Goal: Task Accomplishment & Management: Use online tool/utility

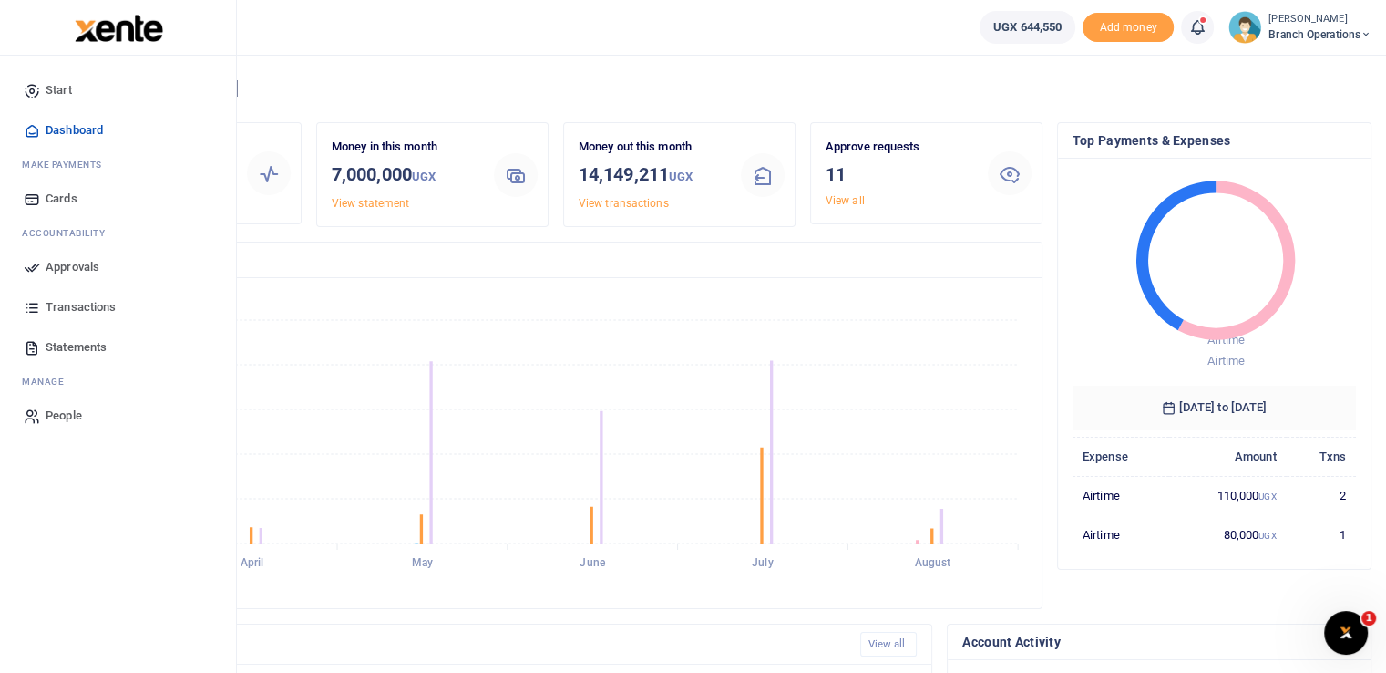
click at [51, 268] on span "Approvals" at bounding box center [73, 267] width 54 height 18
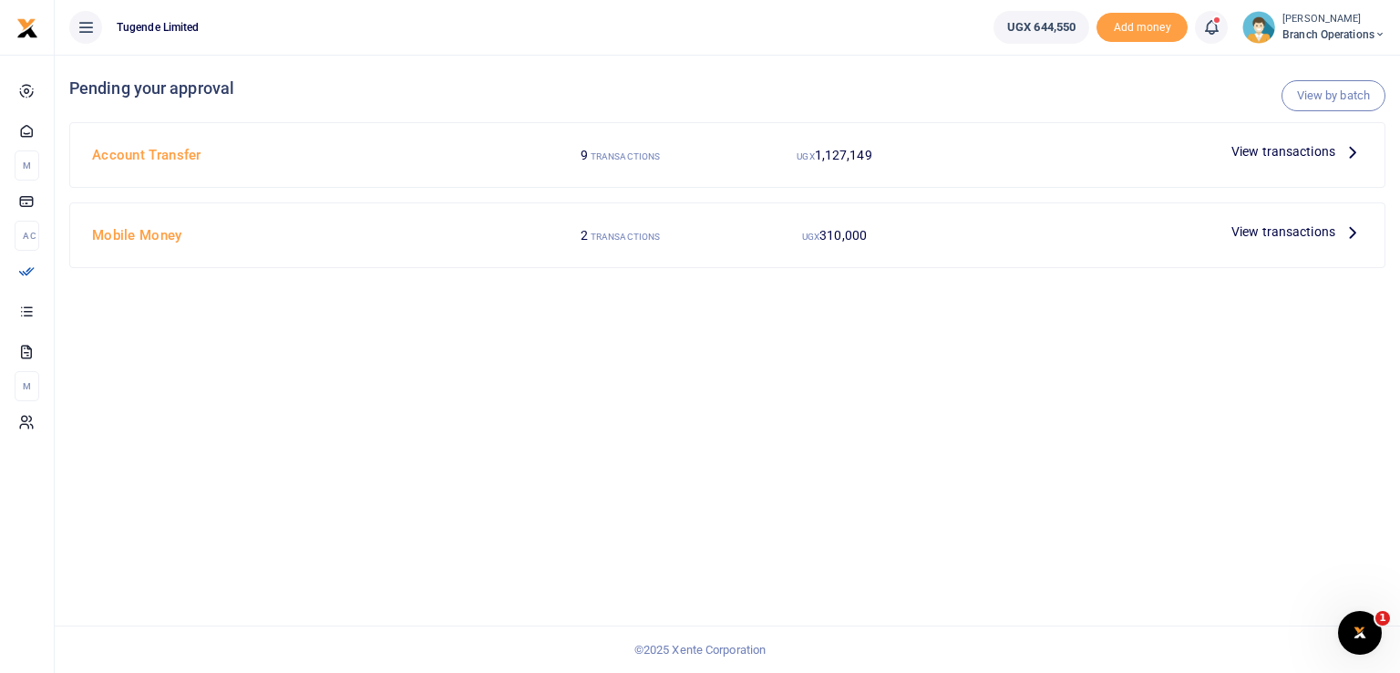
click at [1289, 229] on span "View transactions" at bounding box center [1283, 231] width 104 height 20
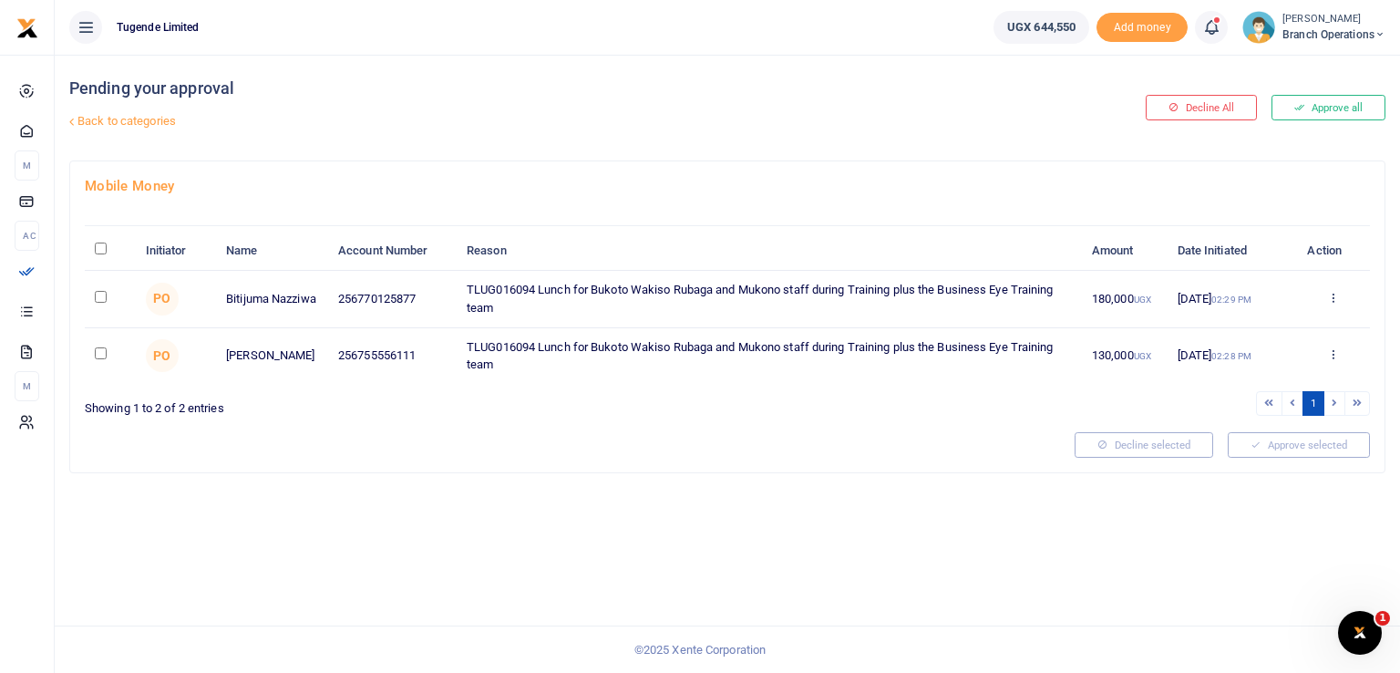
click at [94, 351] on td at bounding box center [110, 356] width 50 height 56
click at [95, 351] on input "checkbox" at bounding box center [101, 353] width 12 height 12
checkbox input "true"
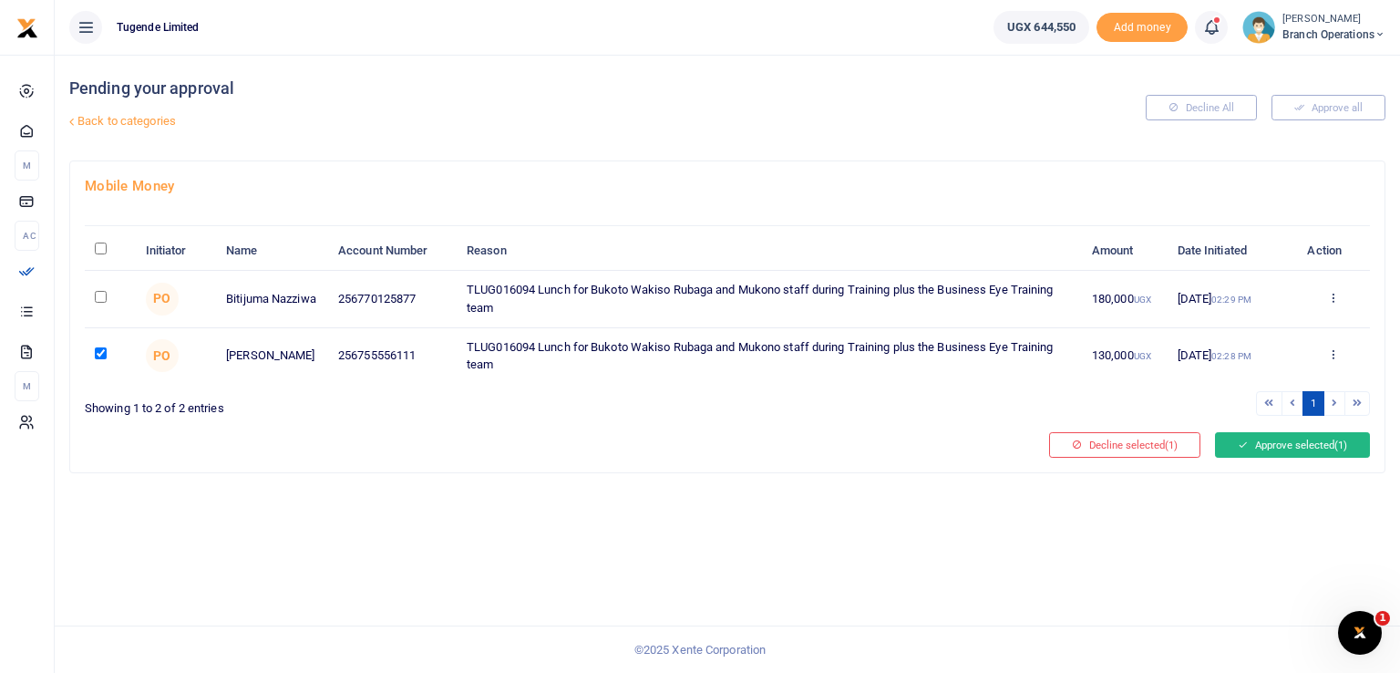
click at [1285, 447] on button "Approve selected (1)" at bounding box center [1292, 445] width 155 height 26
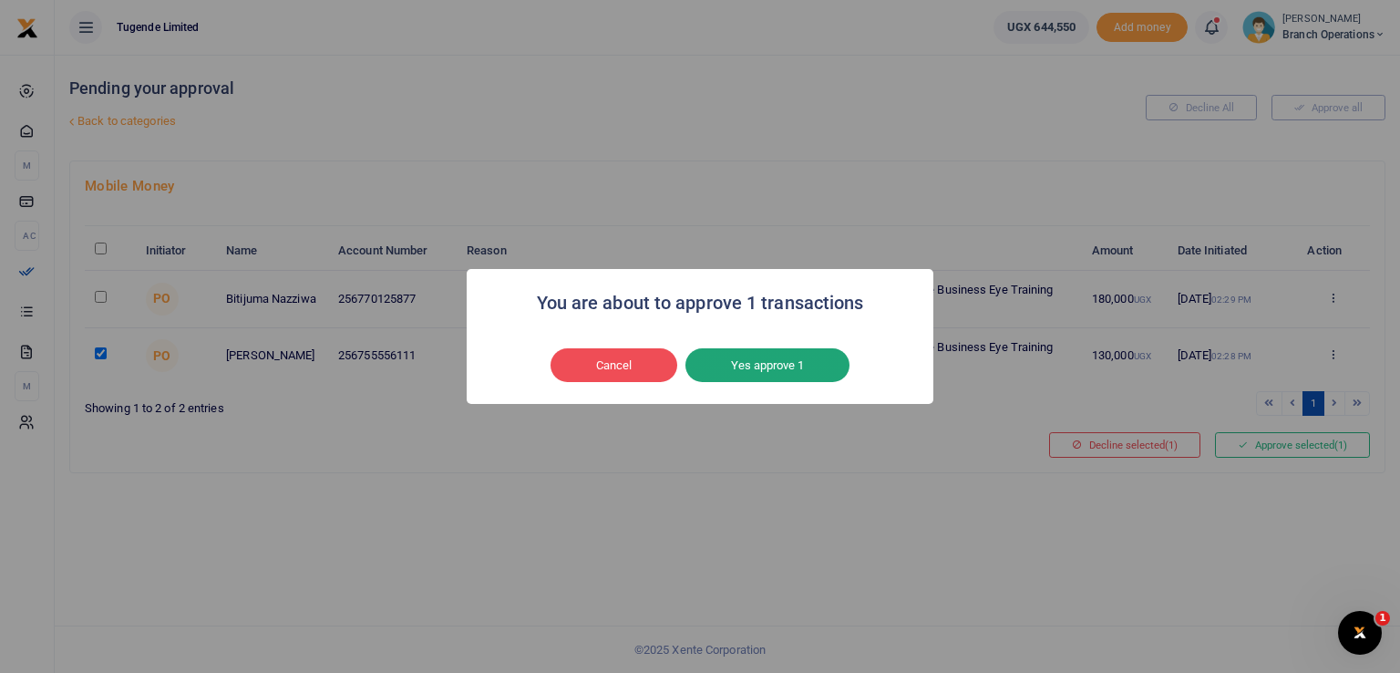
click at [768, 365] on button "Yes approve 1" at bounding box center [767, 365] width 164 height 35
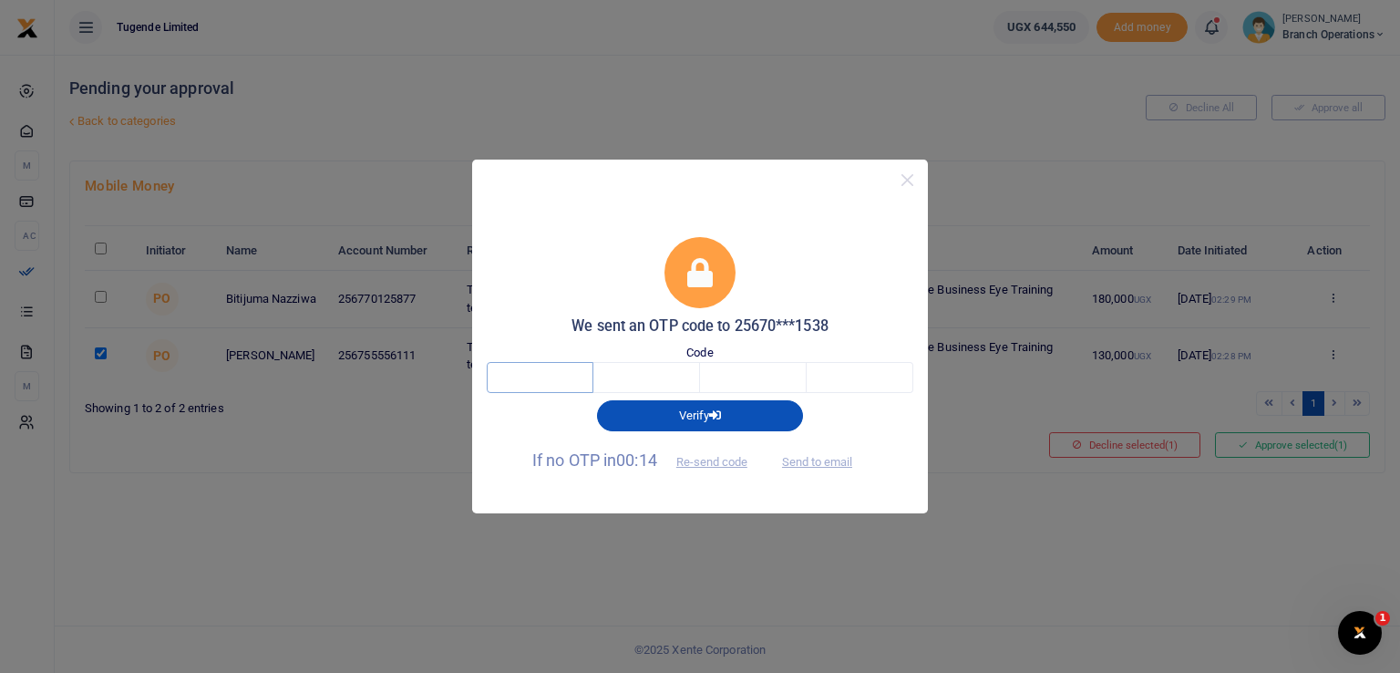
click at [562, 372] on input "text" at bounding box center [540, 377] width 107 height 31
type input "6"
type input "2"
type input "3"
type input "7"
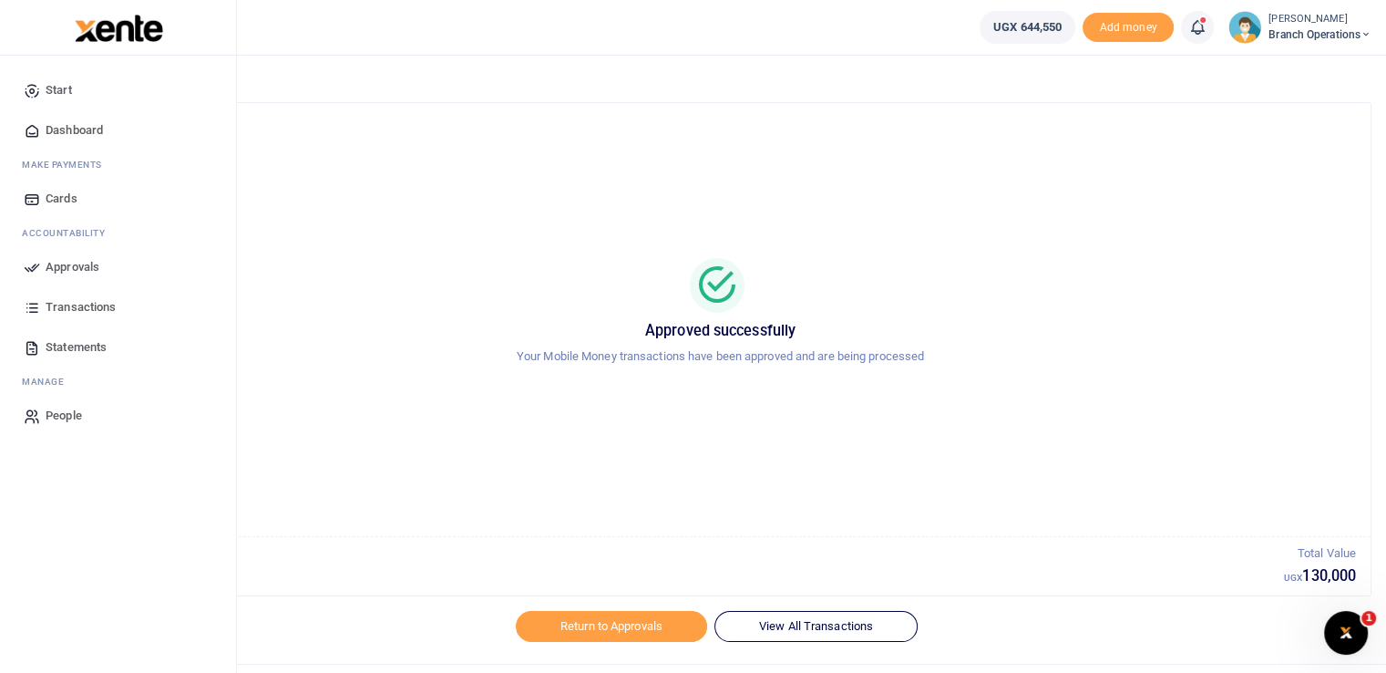
click at [27, 261] on icon at bounding box center [32, 267] width 16 height 16
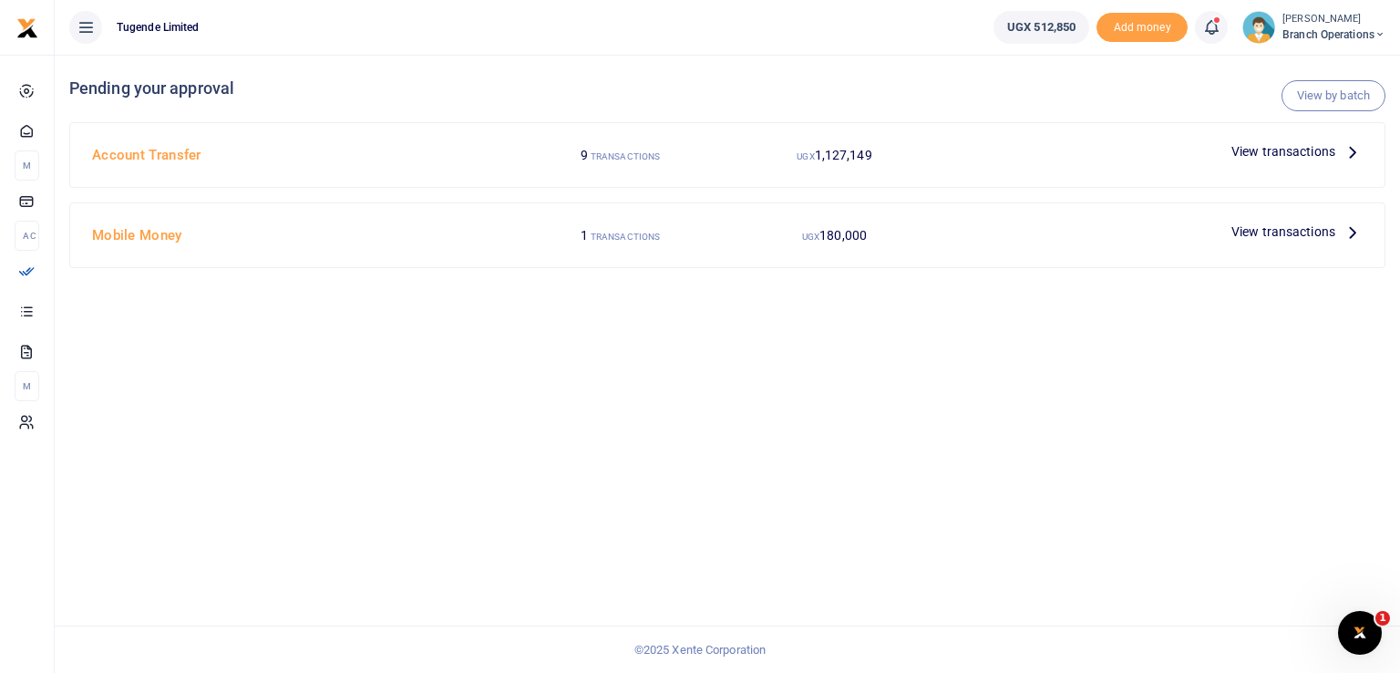
click at [1253, 152] on span "View transactions" at bounding box center [1283, 151] width 104 height 20
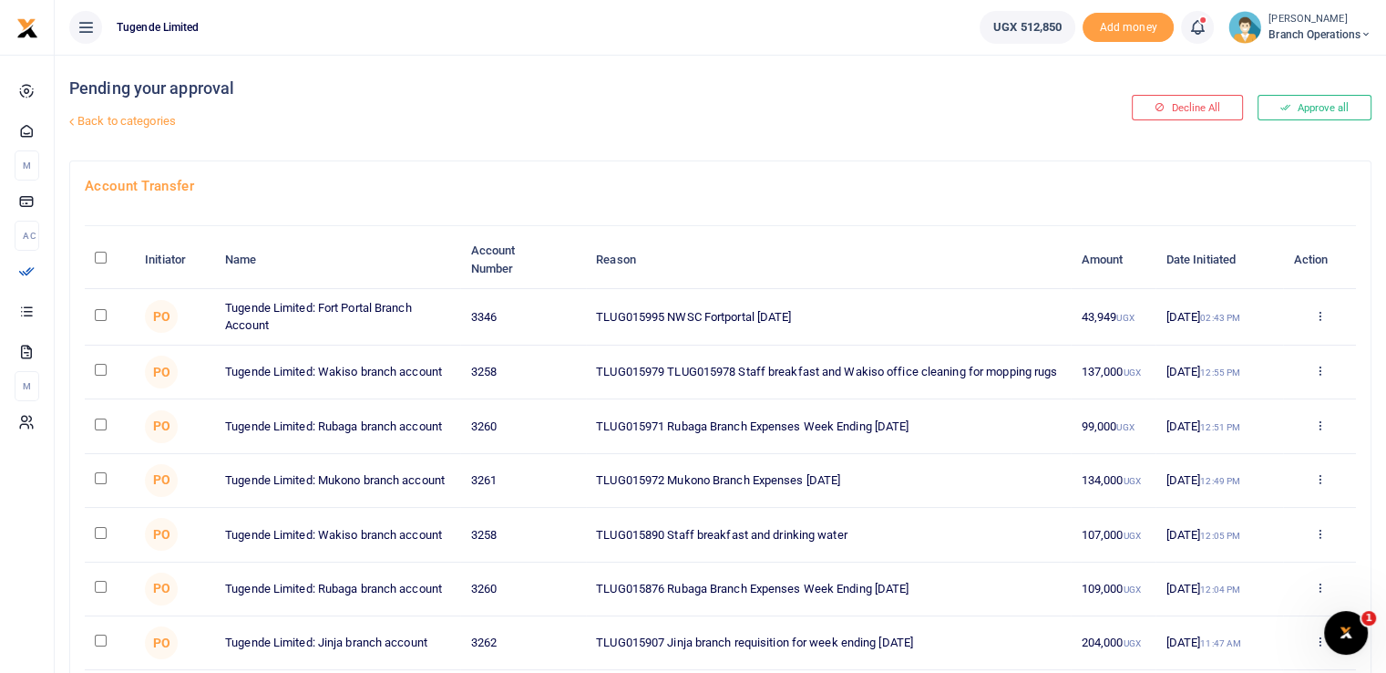
click at [96, 318] on input "checkbox" at bounding box center [101, 315] width 12 height 12
checkbox input "true"
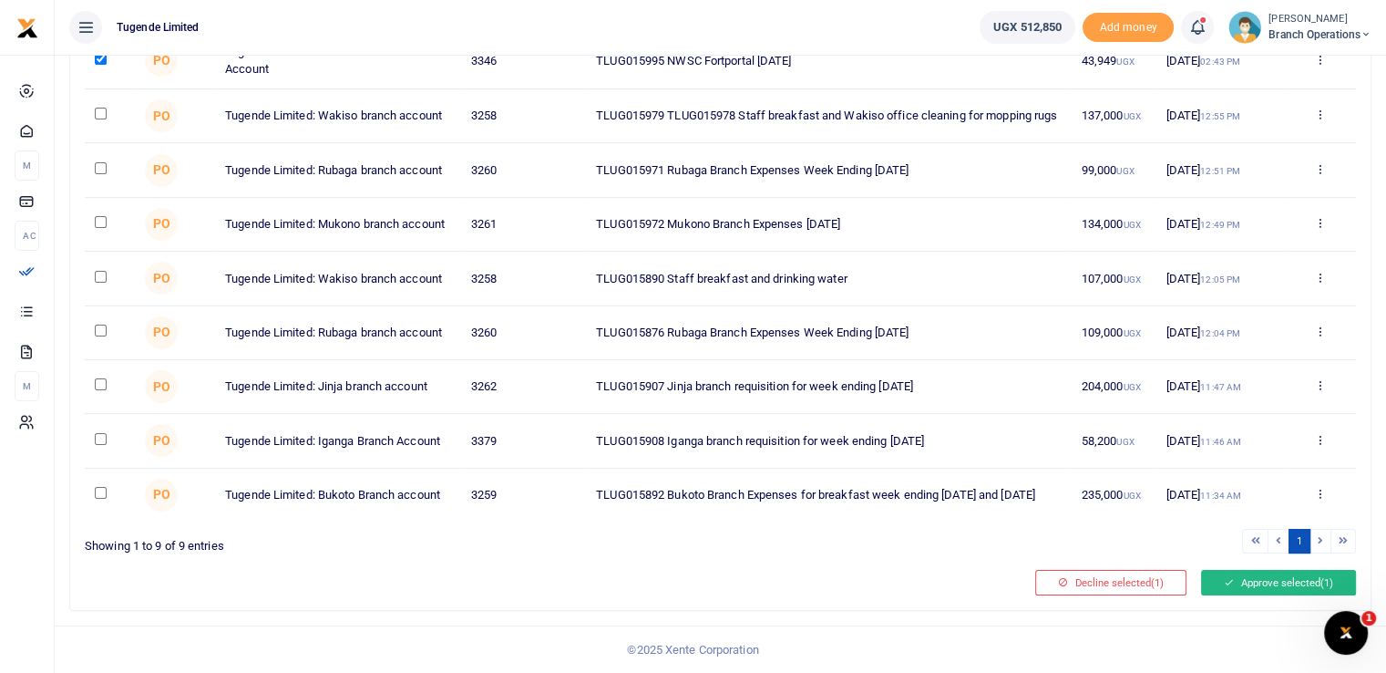
click at [1263, 581] on button "Approve selected (1)" at bounding box center [1278, 583] width 155 height 26
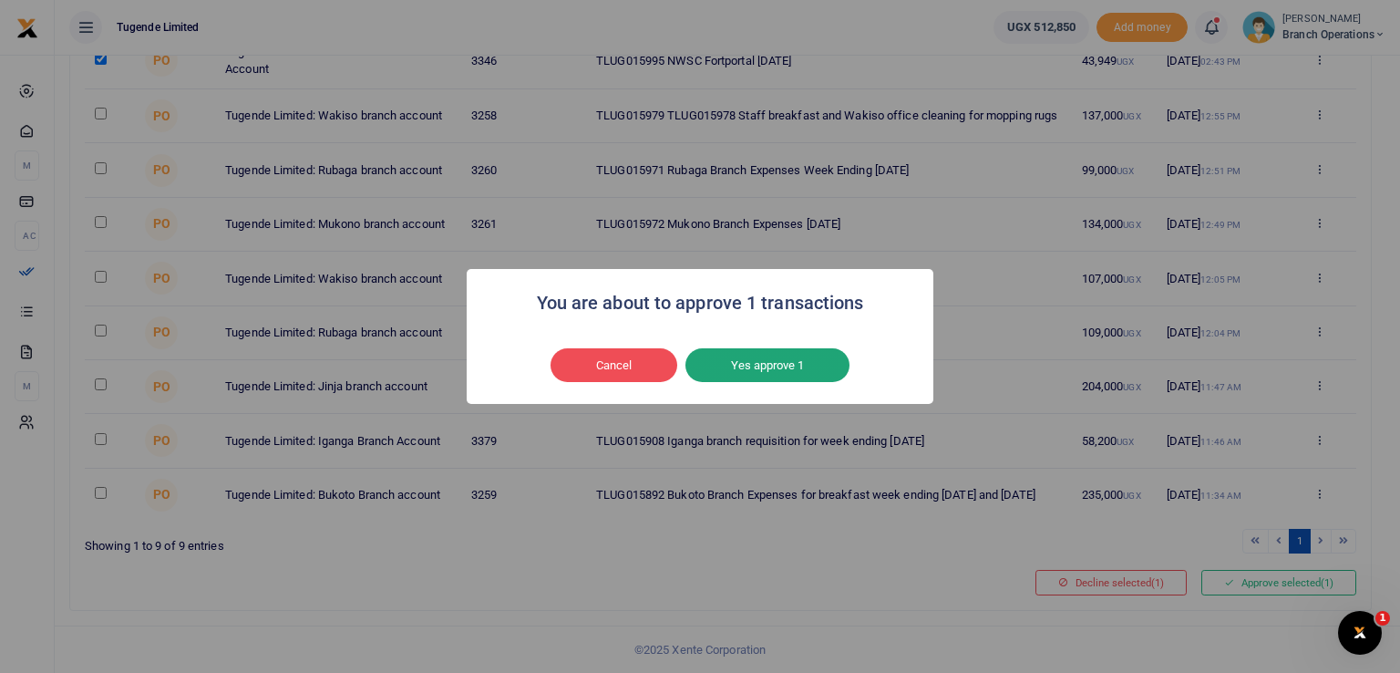
click at [751, 367] on button "Yes approve 1" at bounding box center [767, 365] width 164 height 35
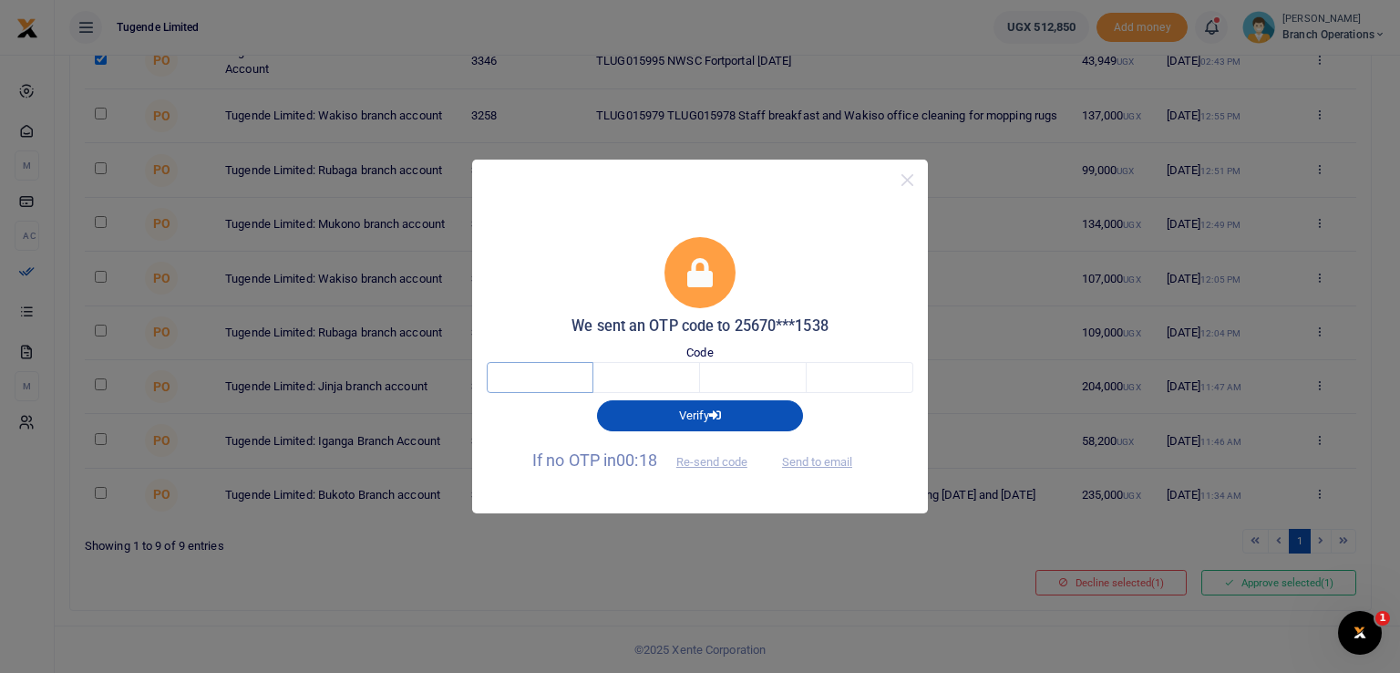
click at [536, 380] on input "text" at bounding box center [540, 377] width 107 height 31
type input "8"
type input "3"
type input "7"
type input "3"
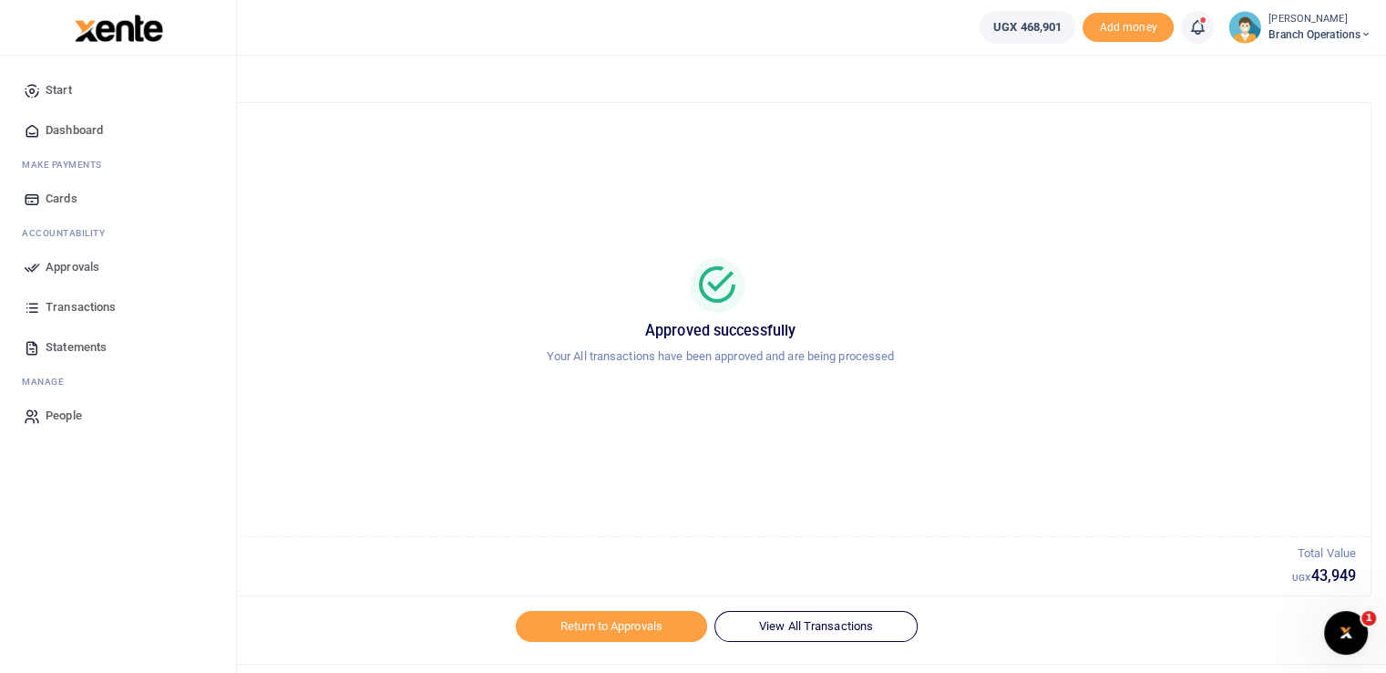
click at [24, 271] on icon at bounding box center [32, 267] width 16 height 16
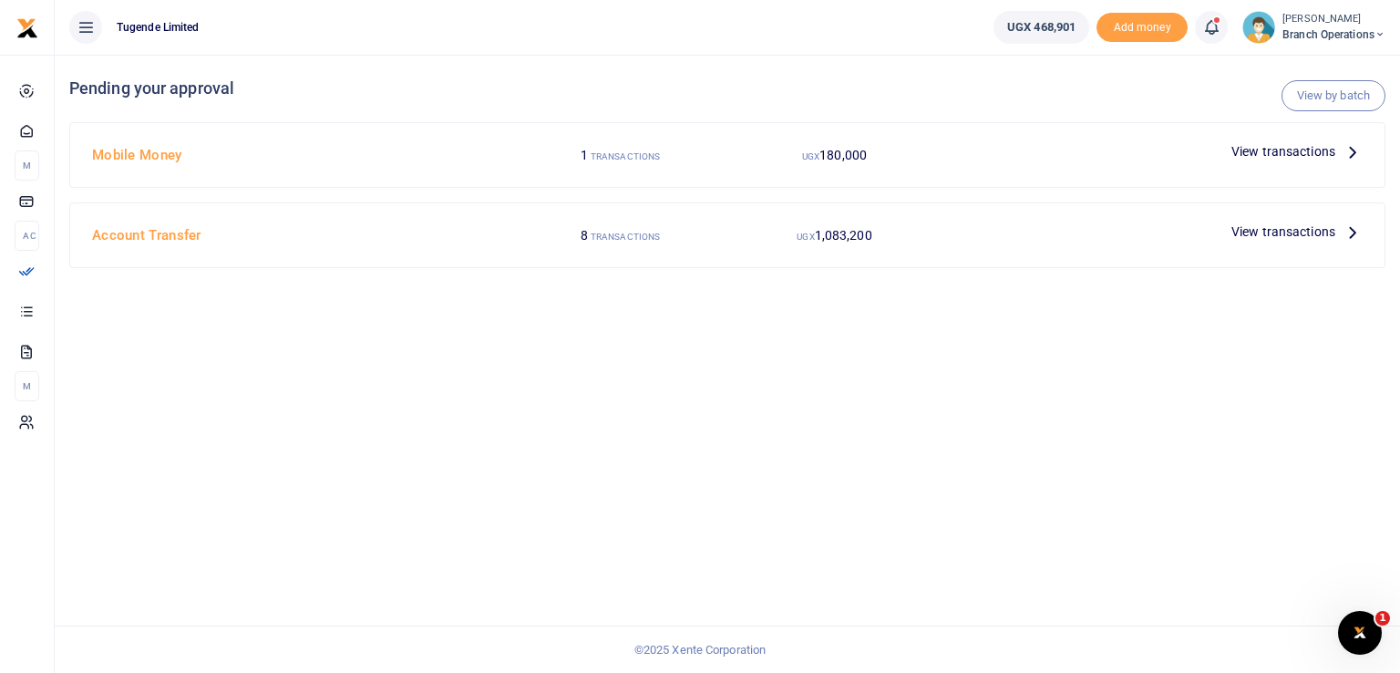
click at [1261, 156] on span "View transactions" at bounding box center [1283, 151] width 104 height 20
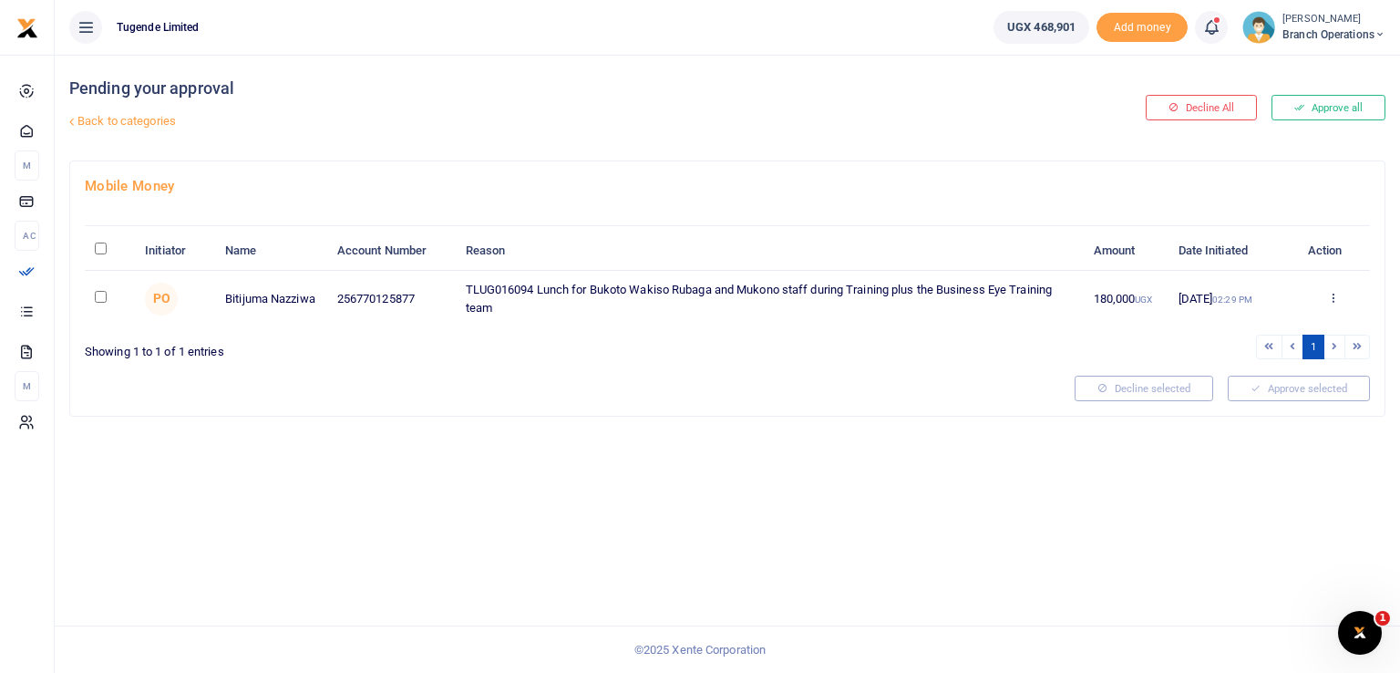
click at [102, 303] on input "checkbox" at bounding box center [101, 297] width 12 height 12
checkbox input "true"
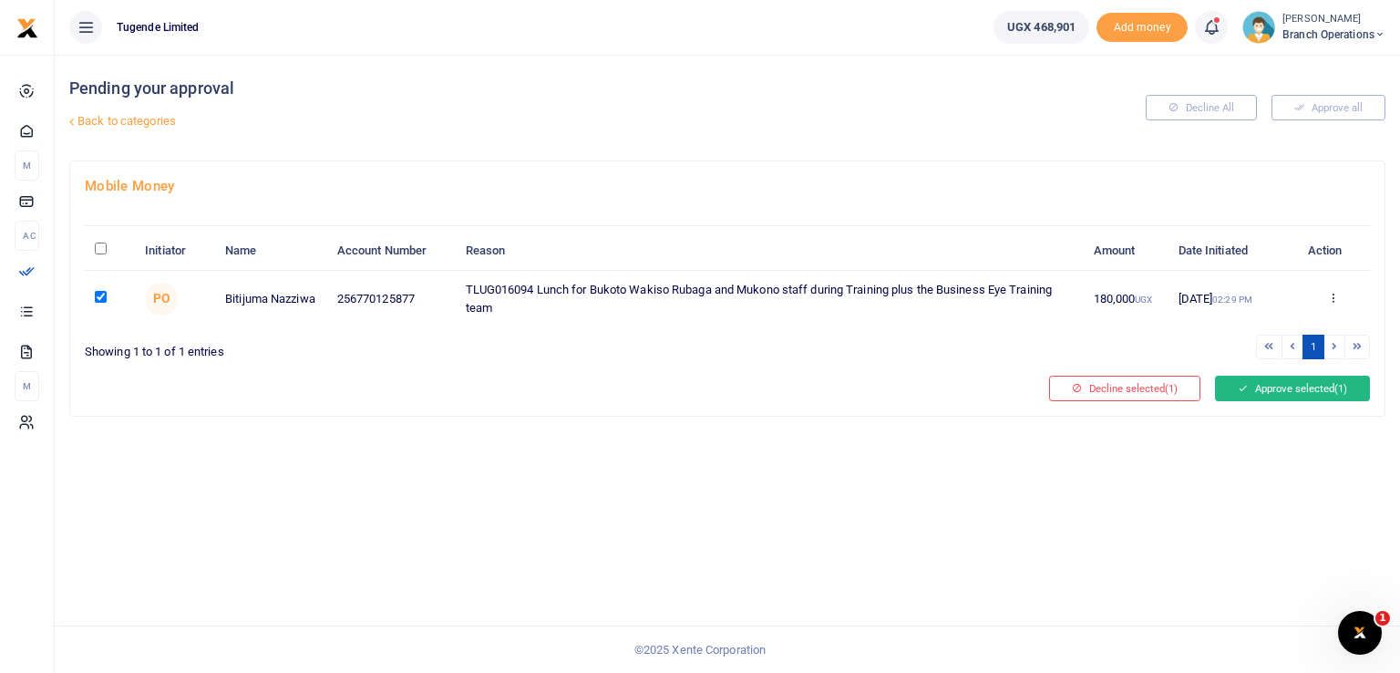
click at [1261, 401] on button "Approve selected (1)" at bounding box center [1292, 389] width 155 height 26
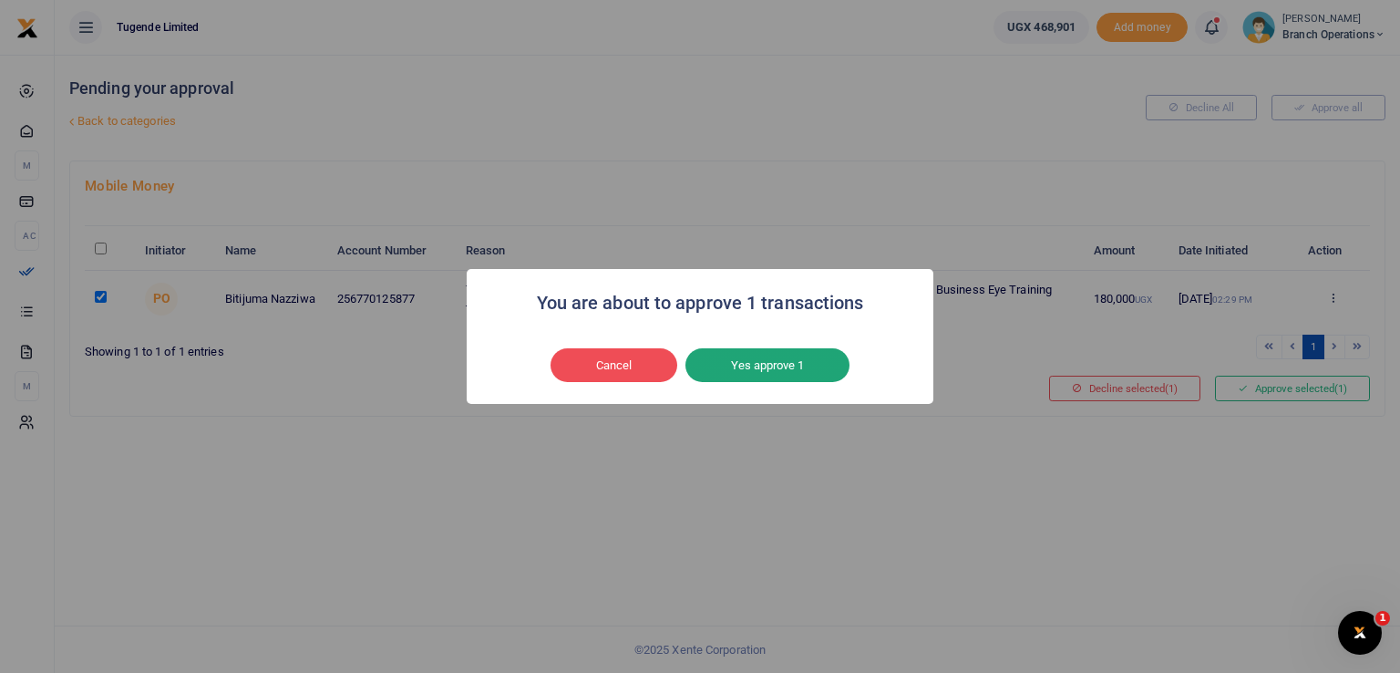
click at [747, 366] on button "Yes approve 1" at bounding box center [767, 365] width 164 height 35
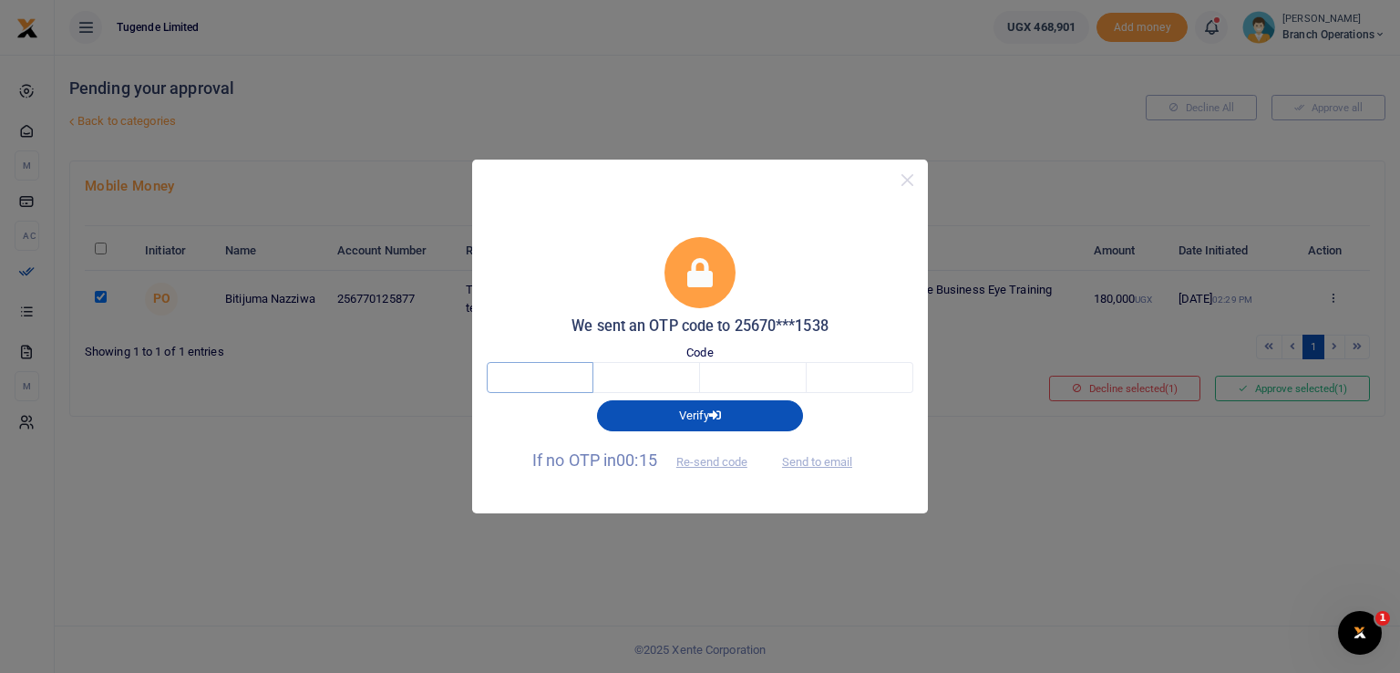
click at [543, 379] on input "text" at bounding box center [540, 377] width 107 height 31
type input "9"
type input "1"
type input "4"
type input "9"
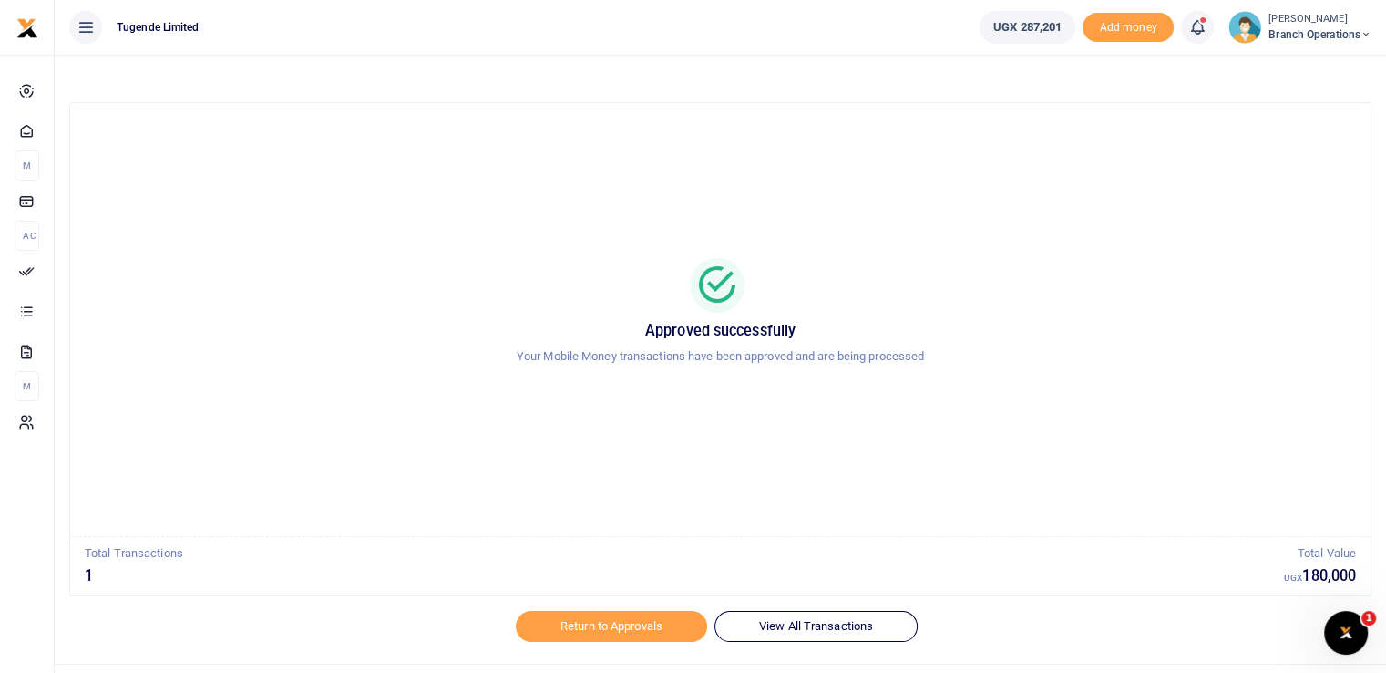
click at [844, 199] on div "Approved successfully Your Mobile Money transactions have been approved and are…" at bounding box center [720, 320] width 1257 height 404
